Goal: Check status: Check status

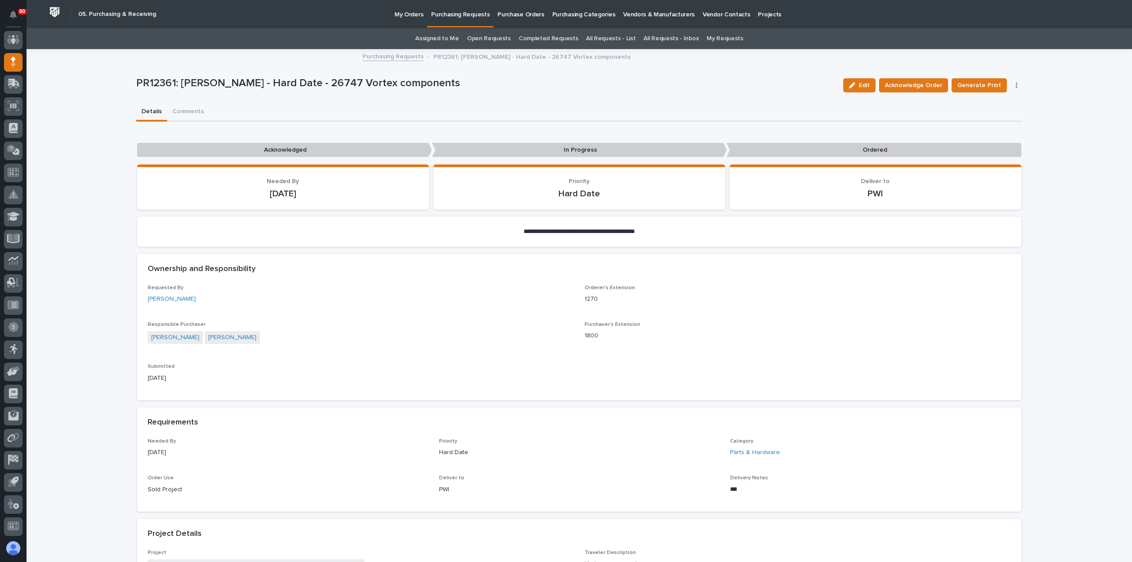
click at [458, 17] on p "Purchasing Requests" at bounding box center [460, 9] width 58 height 19
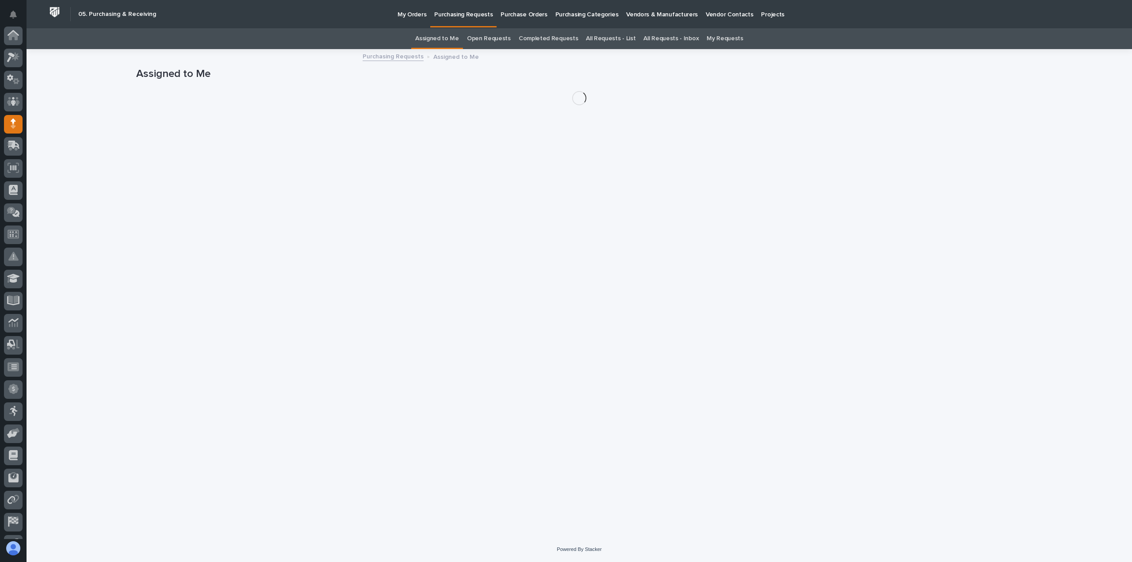
scroll to position [62, 0]
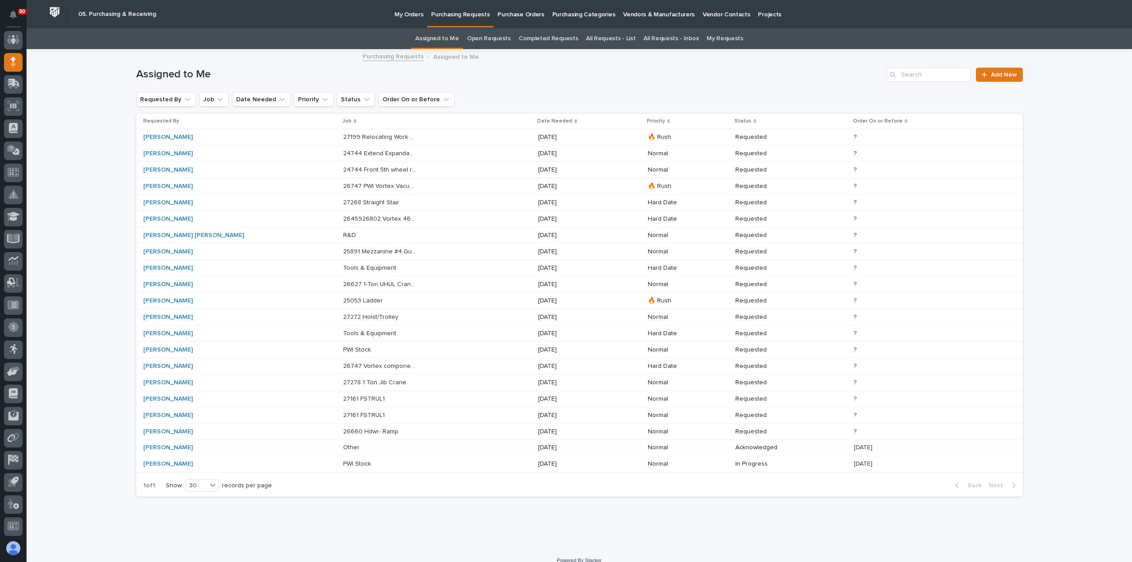
click at [350, 217] on p "2645926802 Vortex 460V vacuum lifter" at bounding box center [381, 218] width 76 height 9
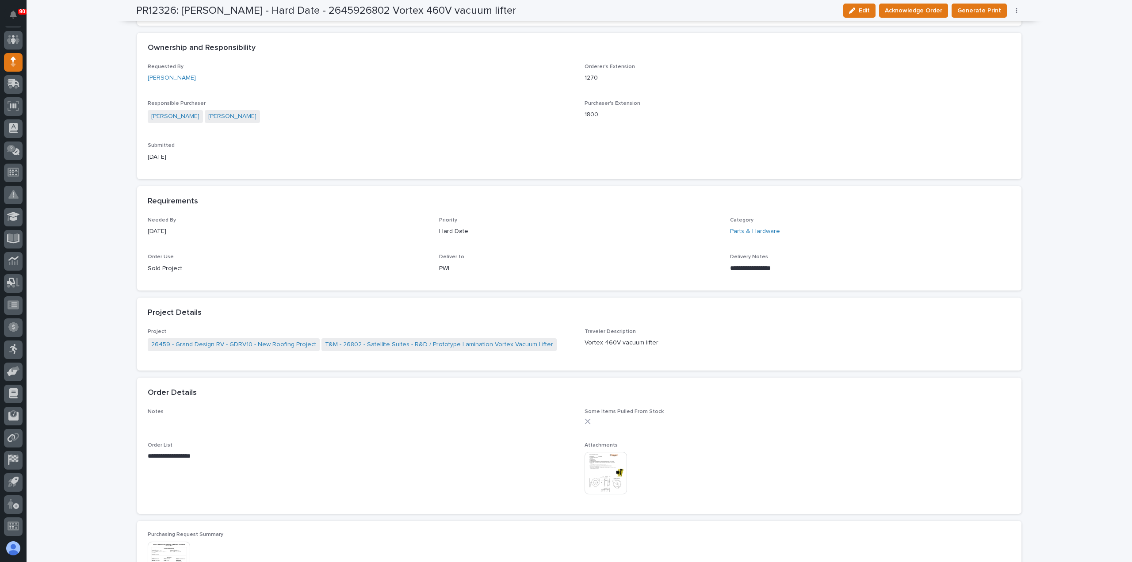
scroll to position [309, 0]
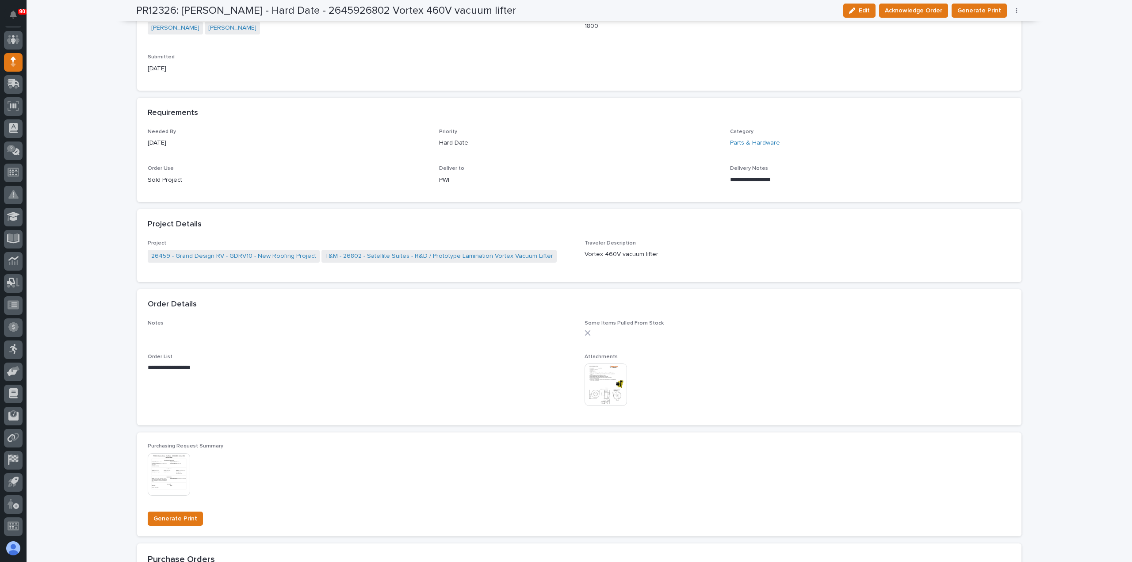
click at [599, 383] on img at bounding box center [605, 384] width 42 height 42
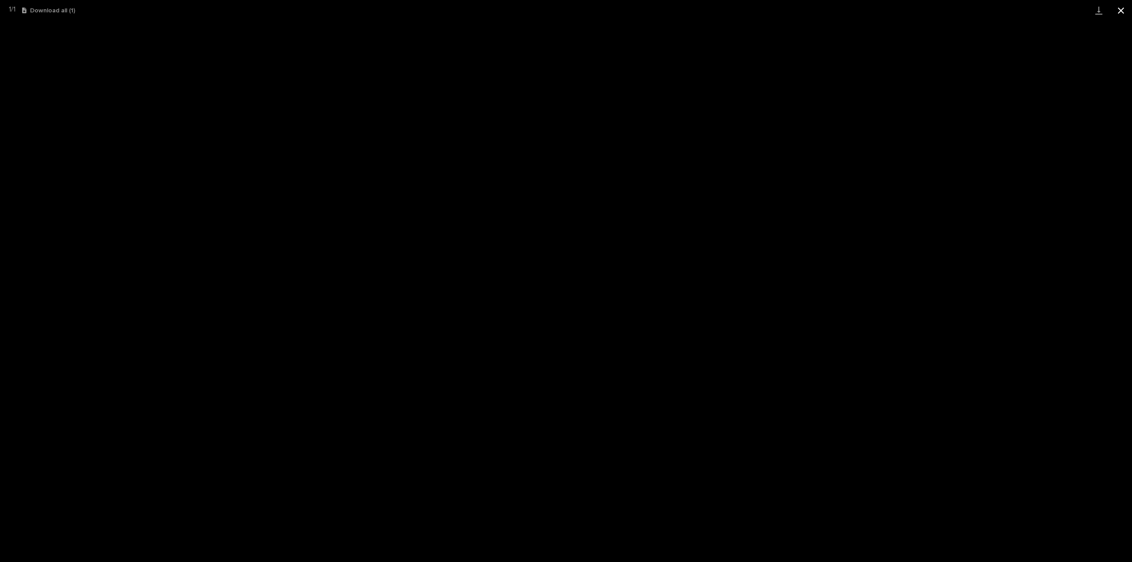
click at [1120, 8] on button "Close gallery" at bounding box center [1121, 10] width 22 height 21
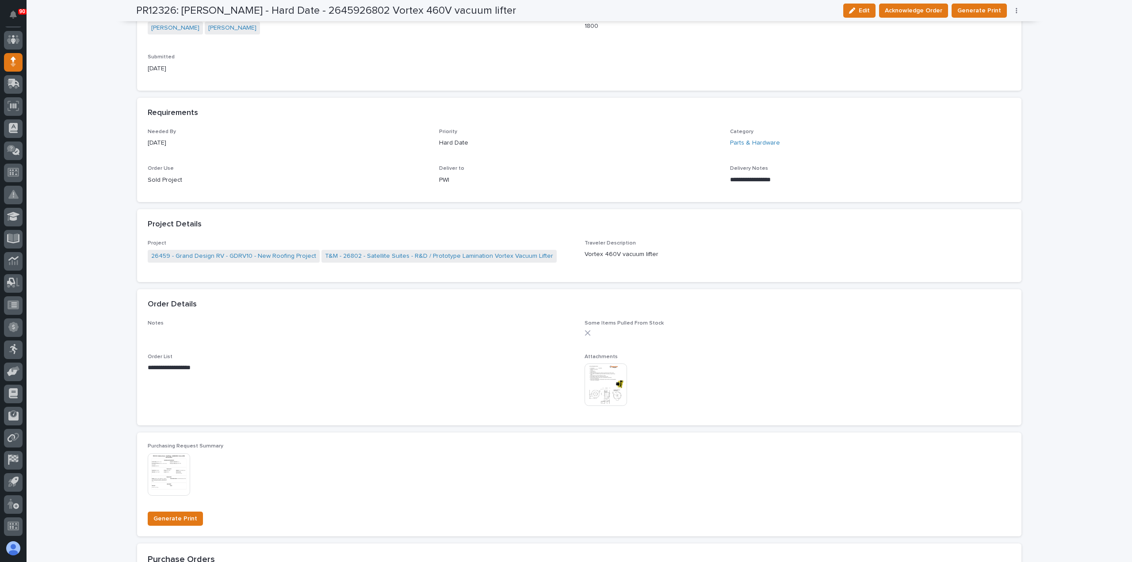
click at [598, 380] on img at bounding box center [605, 384] width 42 height 42
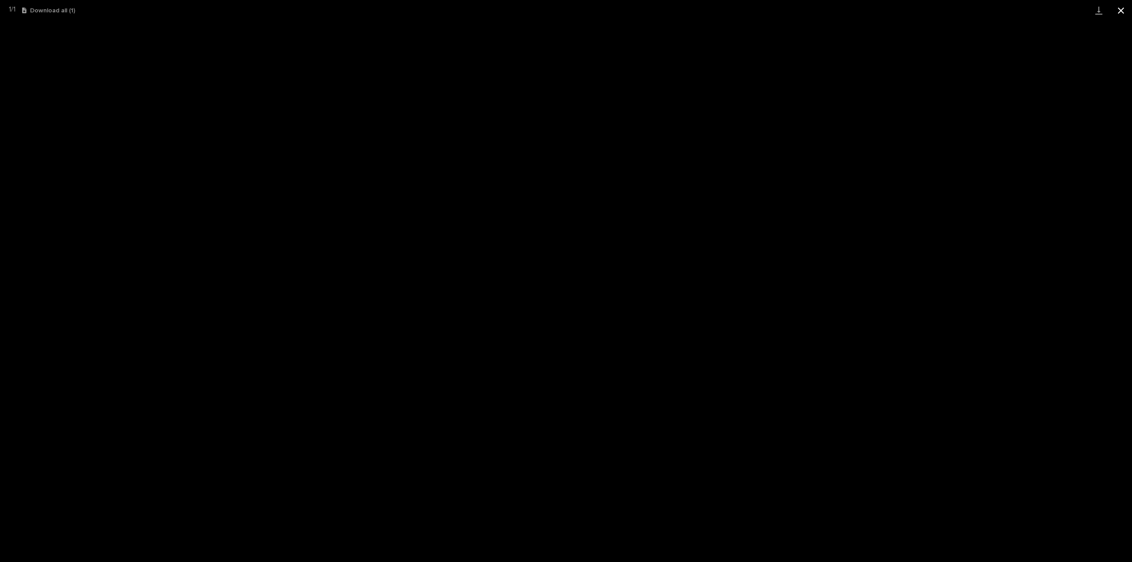
click at [1118, 11] on button "Close gallery" at bounding box center [1121, 10] width 22 height 21
